Goal: Check status: Check status

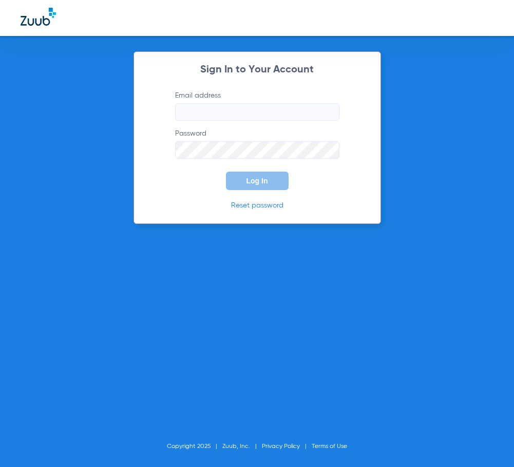
type input "[EMAIL_ADDRESS][DOMAIN_NAME]"
click at [241, 184] on button "Log In" at bounding box center [257, 181] width 63 height 18
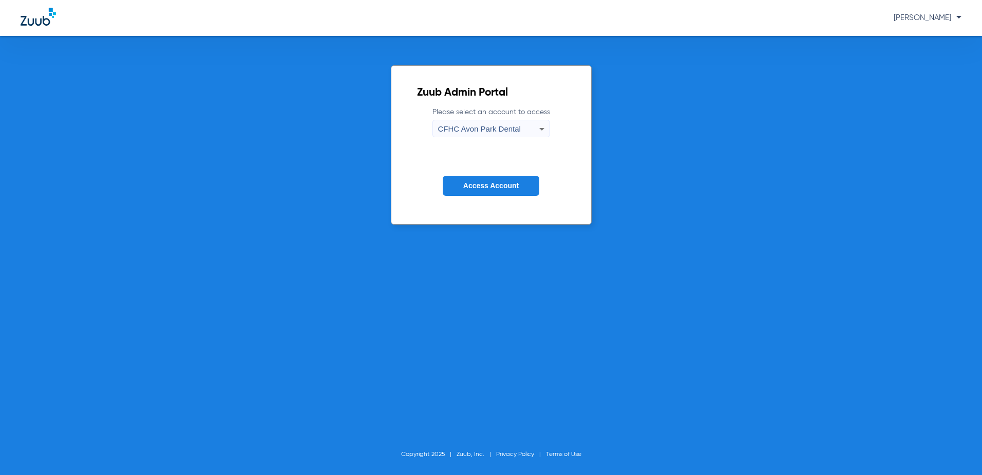
click at [461, 126] on span "CFHC Avon Park Dental" at bounding box center [479, 128] width 83 height 9
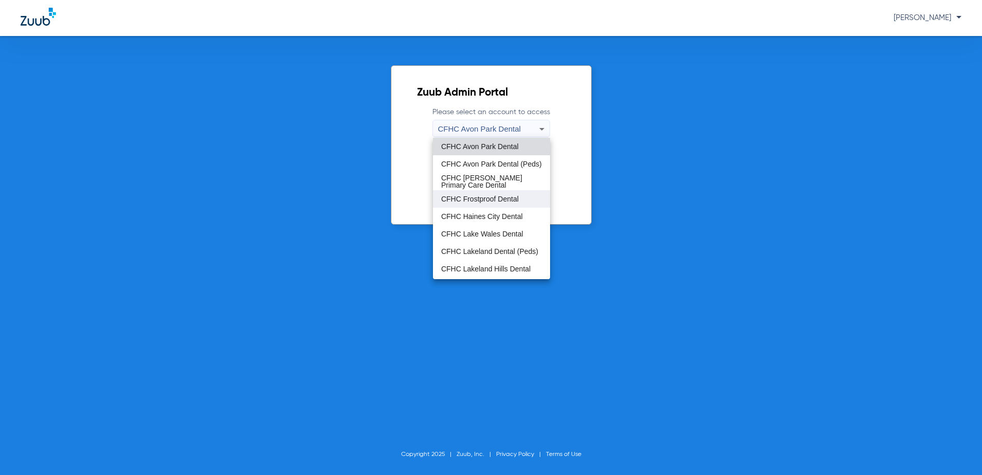
click at [467, 196] on span "CFHC Frostproof Dental" at bounding box center [480, 198] width 78 height 7
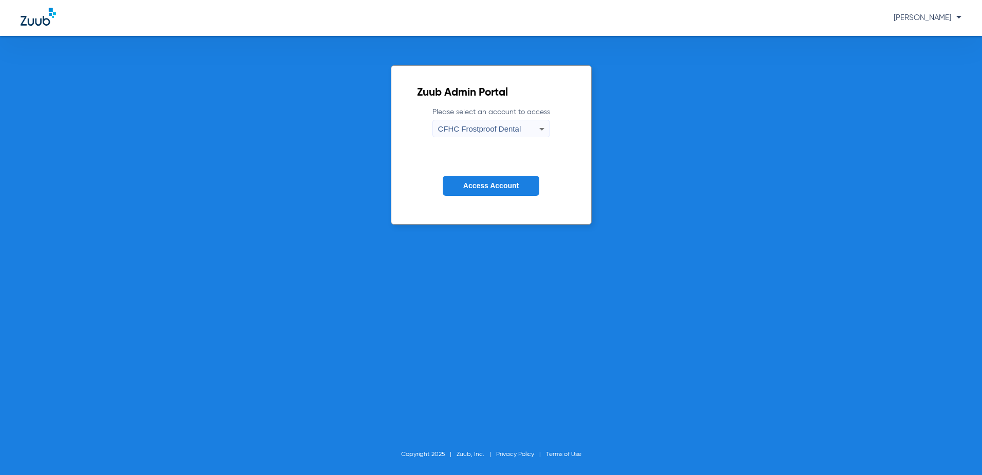
click at [479, 195] on button "Access Account" at bounding box center [491, 186] width 97 height 20
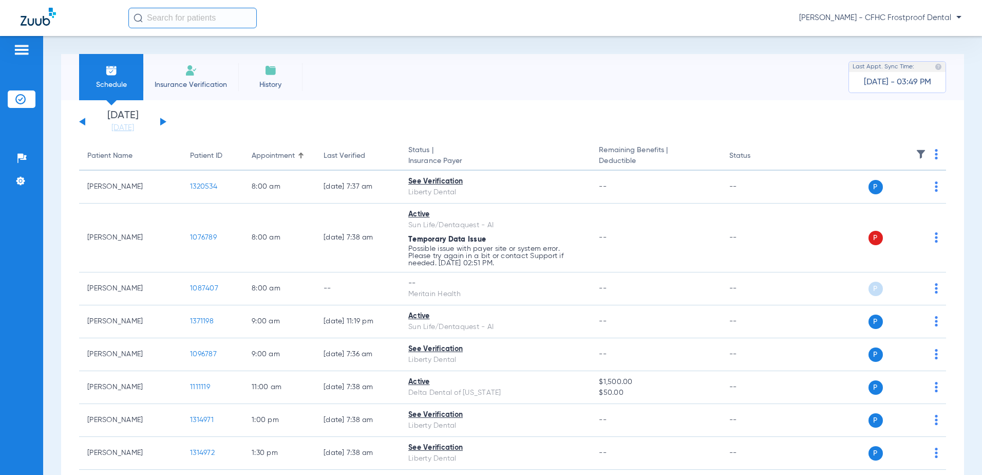
click at [161, 122] on button at bounding box center [163, 122] width 6 height 8
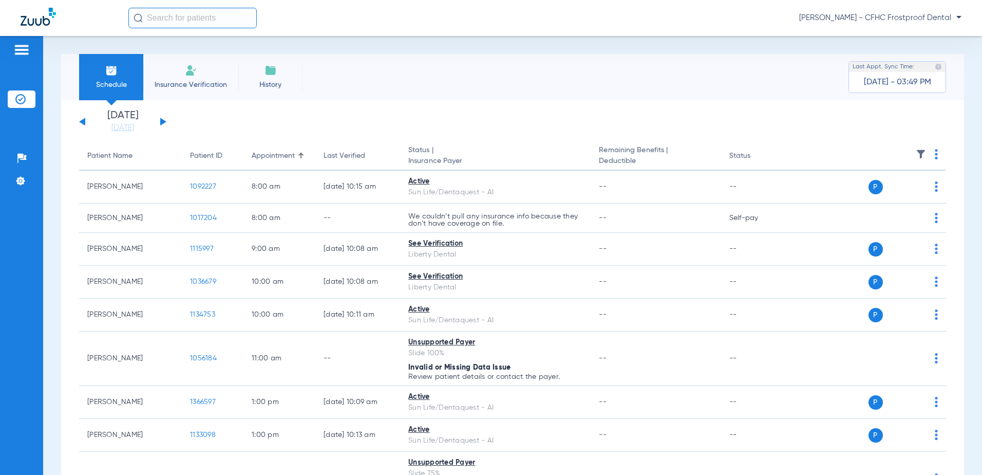
click at [161, 122] on button at bounding box center [163, 122] width 6 height 8
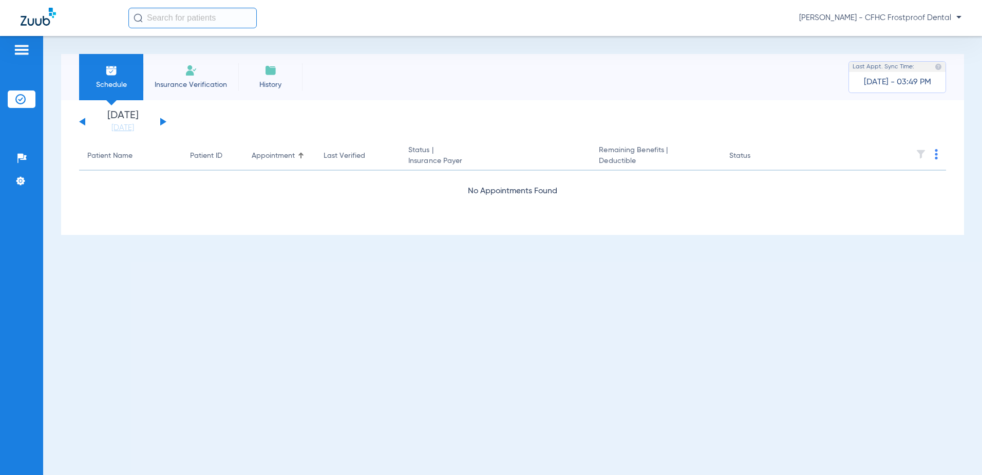
click at [161, 122] on button at bounding box center [163, 122] width 6 height 8
